Goal: Task Accomplishment & Management: Manage account settings

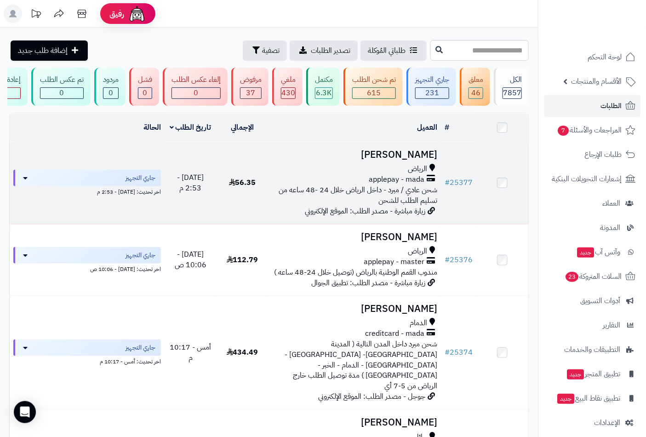
click at [420, 169] on td "hessah [PERSON_NAME] applepay - mada شحن عادي / مبرد - داخل الرياض خلال 24 -48 …" at bounding box center [355, 183] width 173 height 82
click at [421, 172] on span "الرياض" at bounding box center [417, 169] width 19 height 11
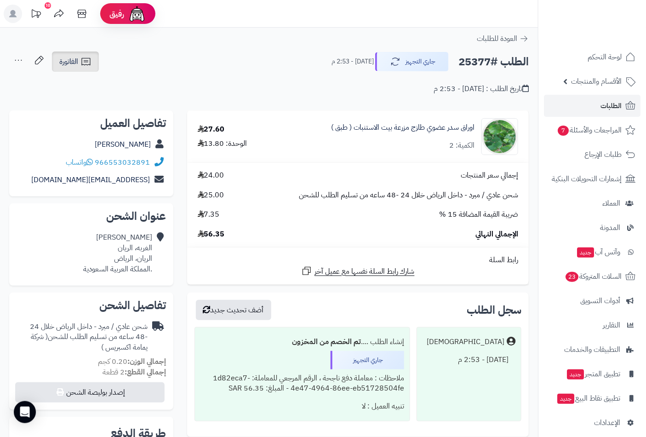
click at [69, 56] on span "الفاتورة" at bounding box center [68, 61] width 19 height 11
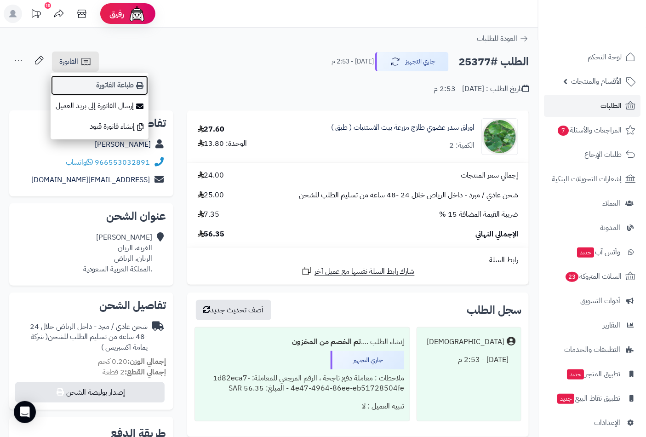
click at [122, 86] on link "طباعة الفاتورة" at bounding box center [100, 85] width 98 height 21
